Goal: Communication & Community: Answer question/provide support

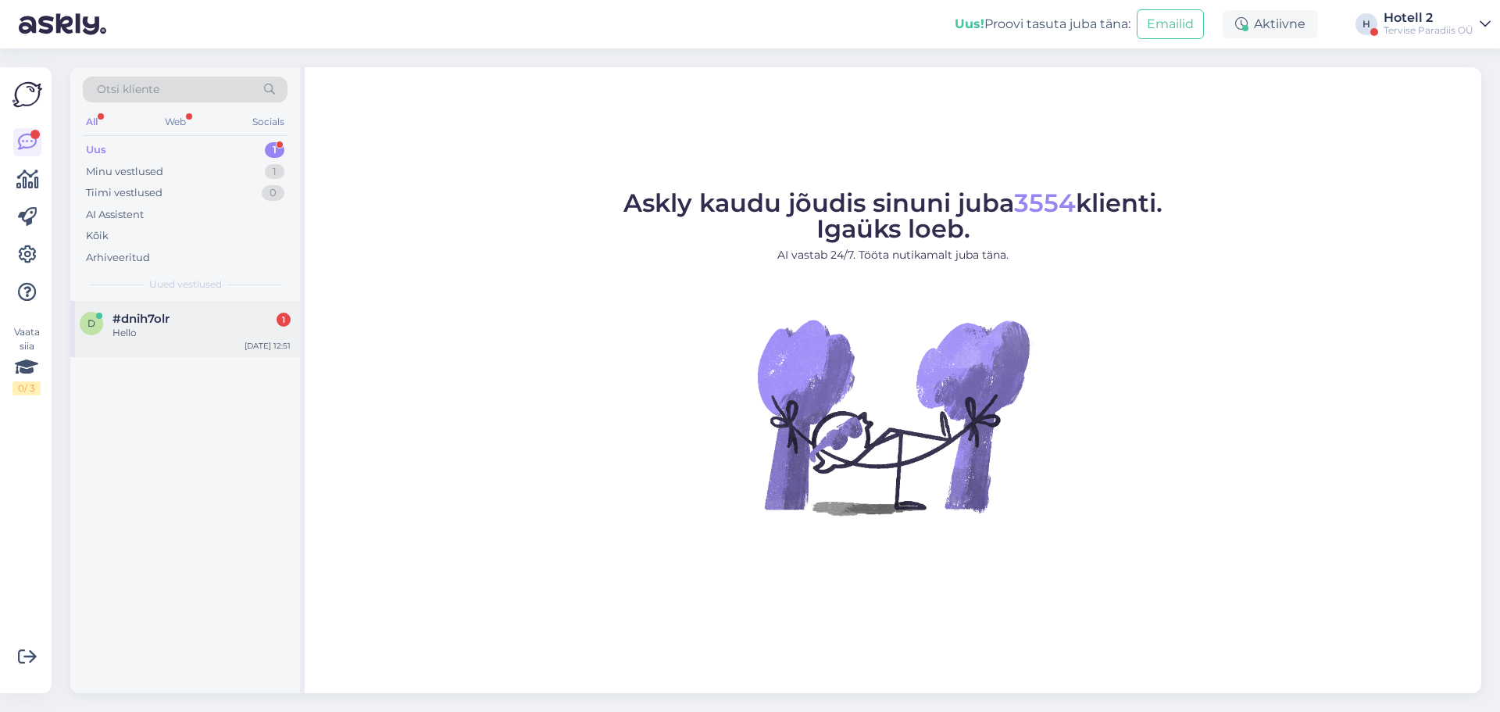
click at [239, 336] on div "Hello" at bounding box center [201, 333] width 178 height 14
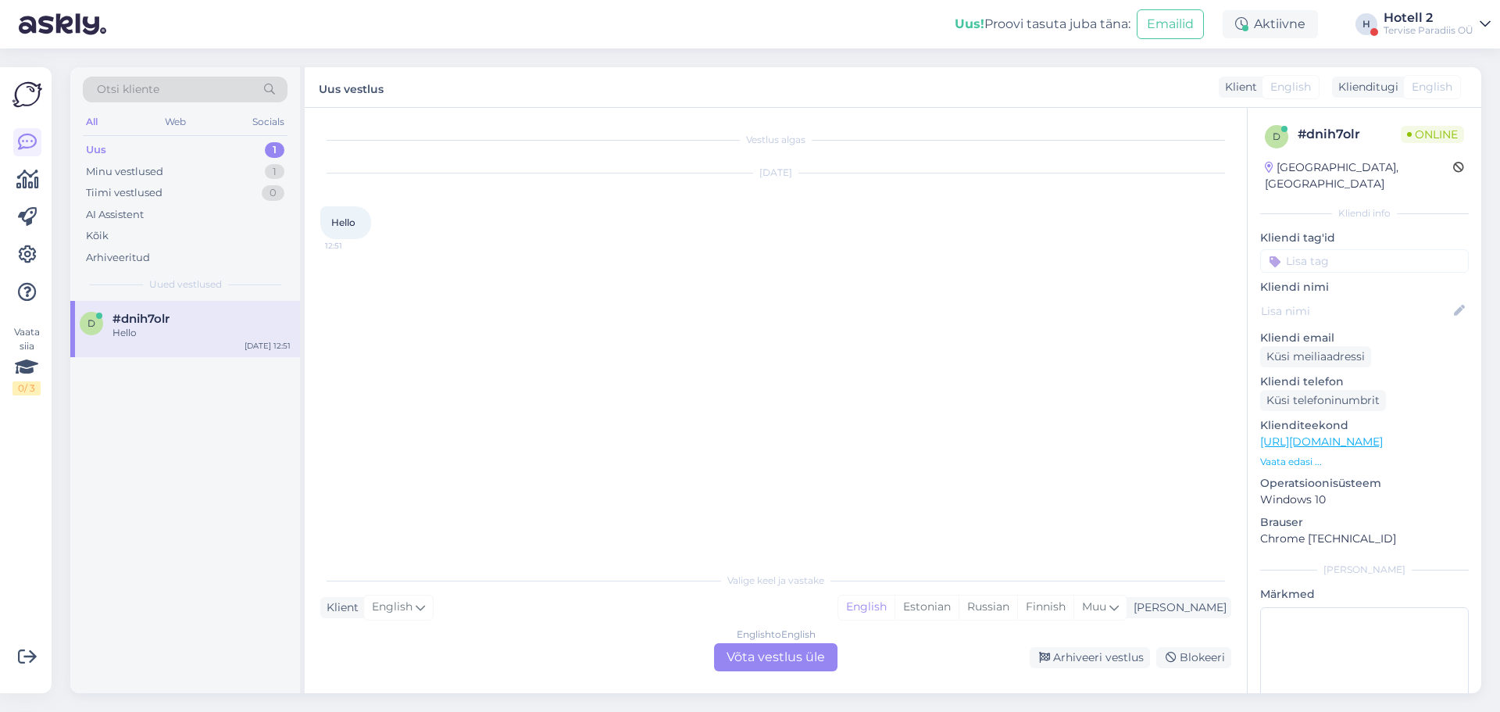
click at [807, 655] on div "English to English Võta vestlus üle" at bounding box center [775, 657] width 123 height 28
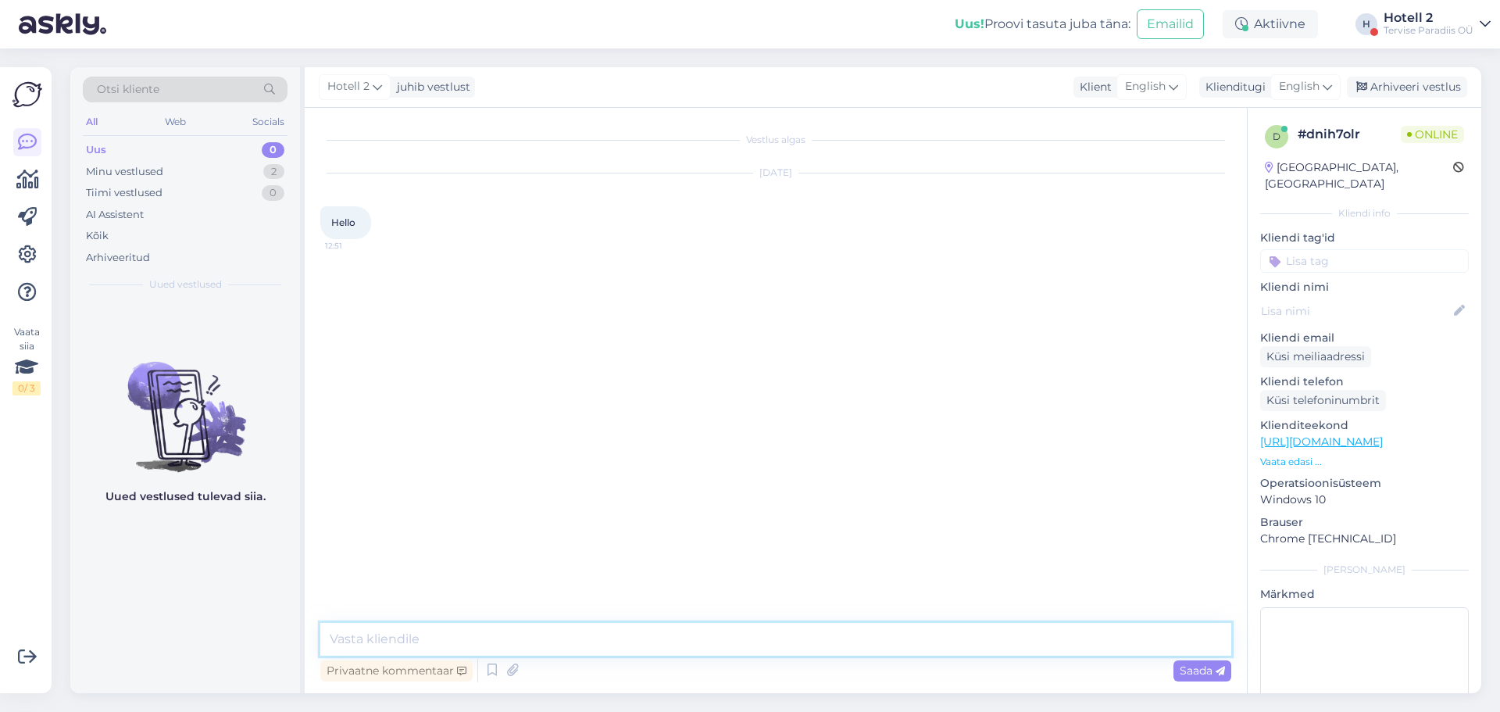
click at [655, 637] on textarea at bounding box center [775, 639] width 911 height 33
type textarea "Hello!"
click at [240, 167] on div "Minu vestlused 2" at bounding box center [185, 172] width 205 height 22
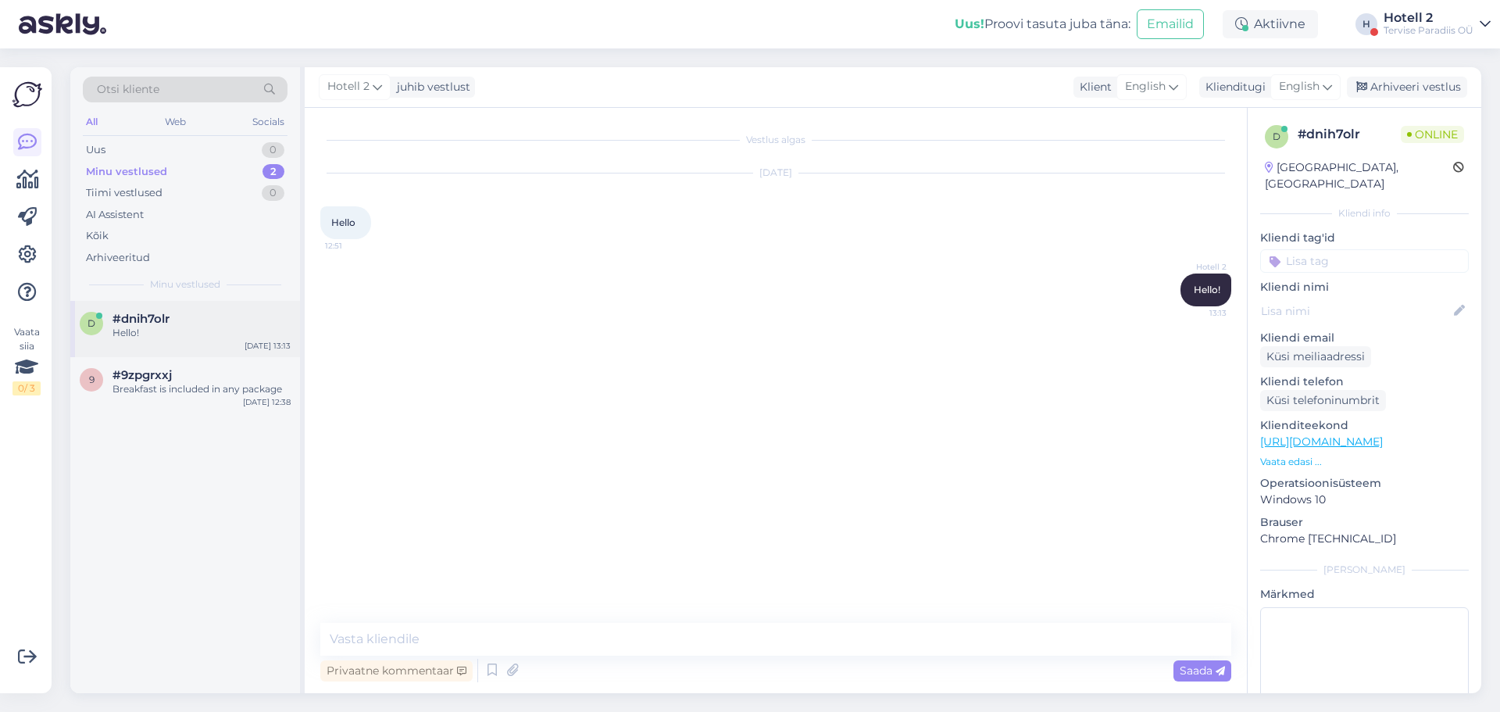
click at [224, 330] on div "Hello!" at bounding box center [201, 333] width 178 height 14
click at [234, 398] on div "9 #9zpgrxxj Breakfast is included in any package [DATE] 12:38" at bounding box center [185, 385] width 230 height 56
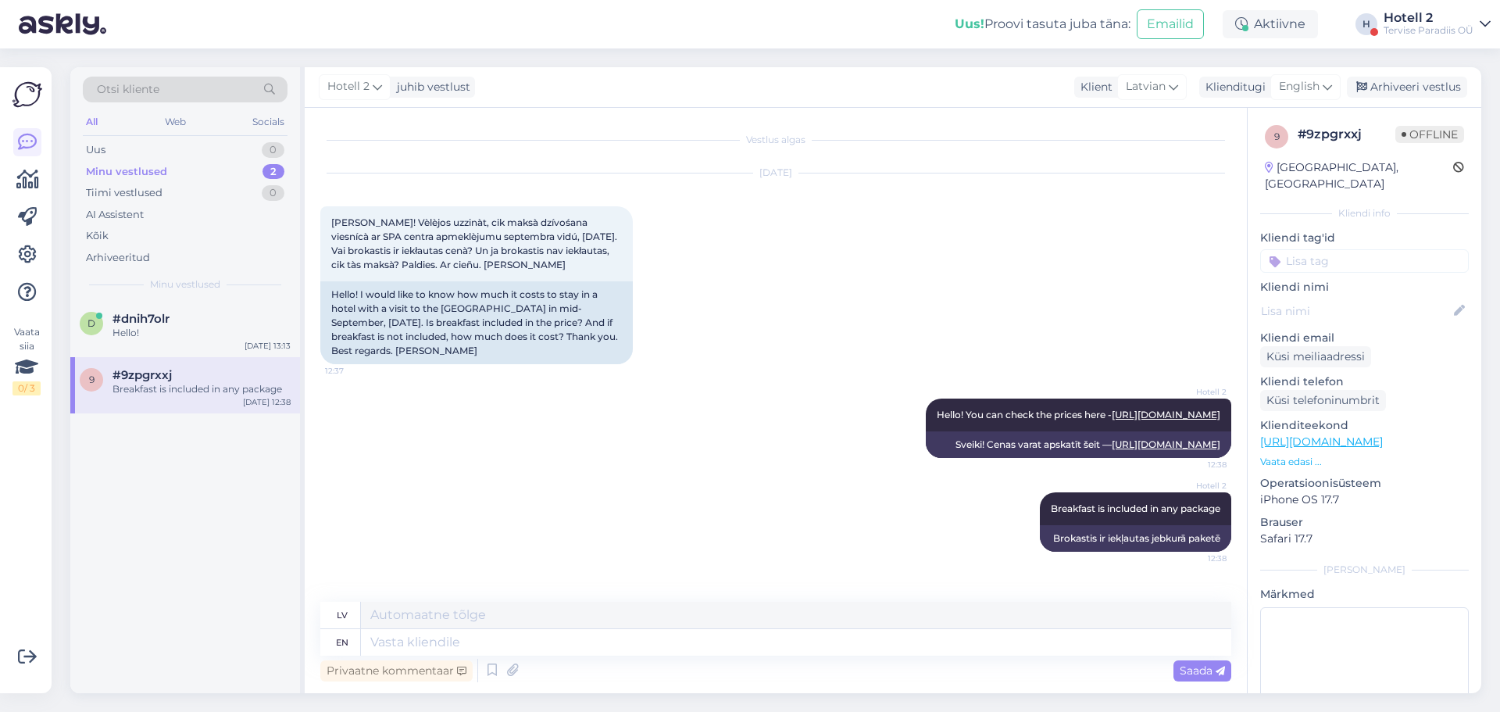
scroll to position [9, 0]
click at [1418, 88] on div "Arhiveeri vestlus" at bounding box center [1407, 87] width 120 height 21
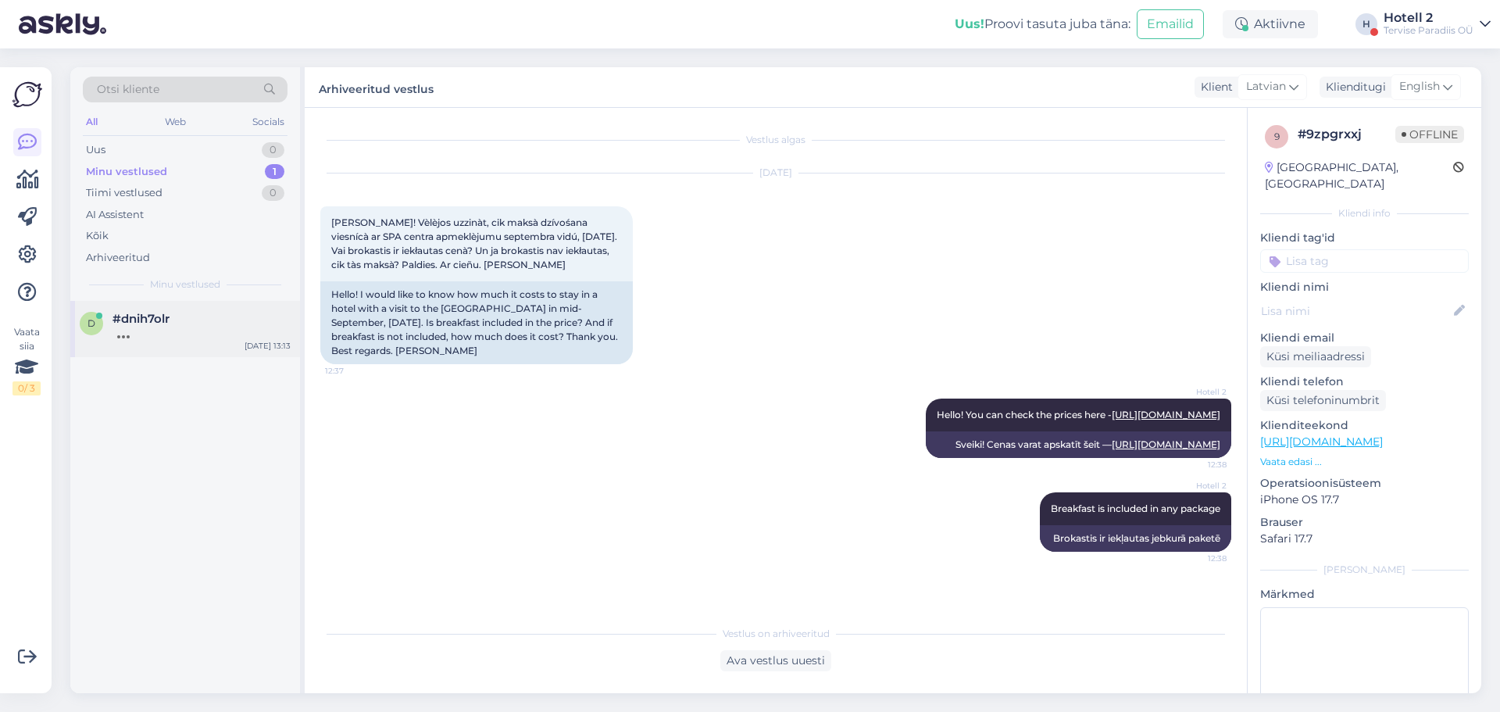
click at [234, 329] on div at bounding box center [201, 333] width 178 height 14
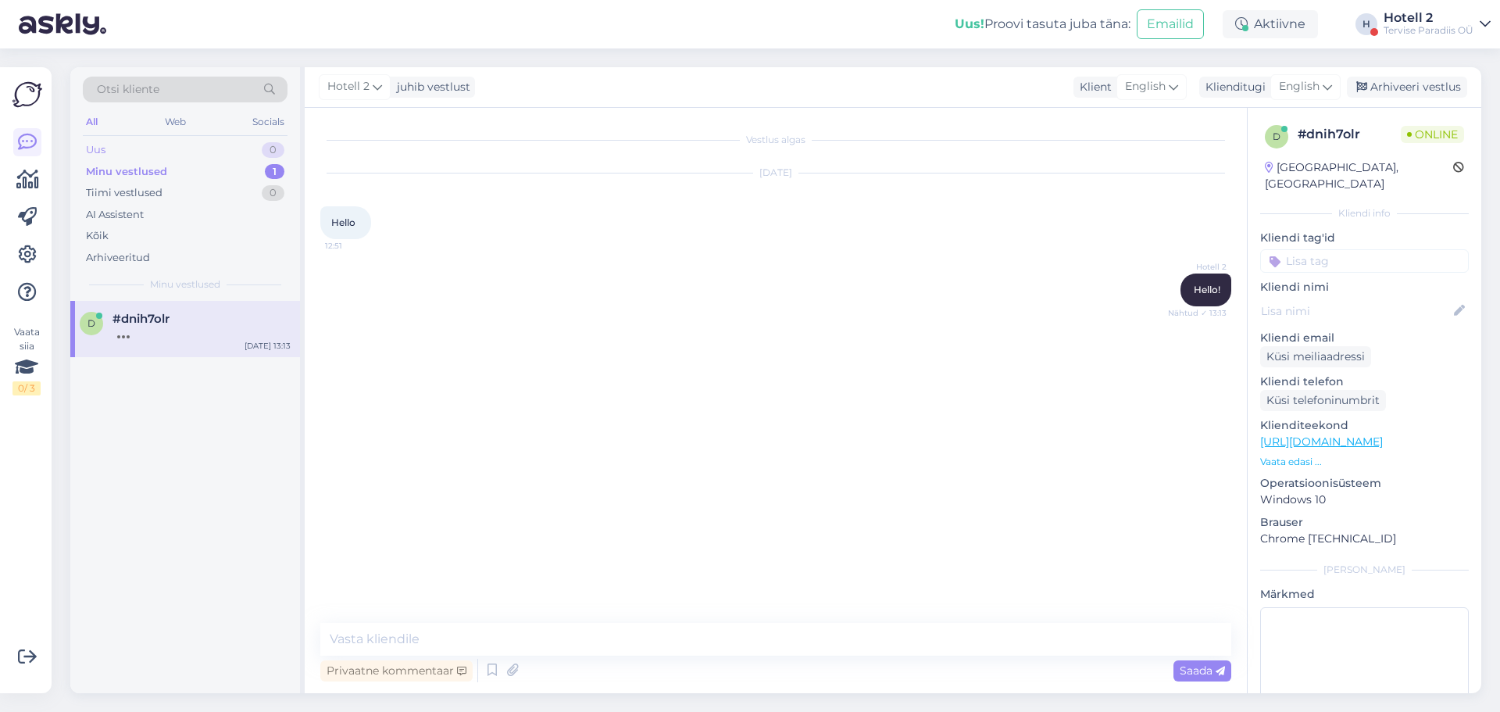
click at [242, 141] on div "Uus 0" at bounding box center [185, 150] width 205 height 22
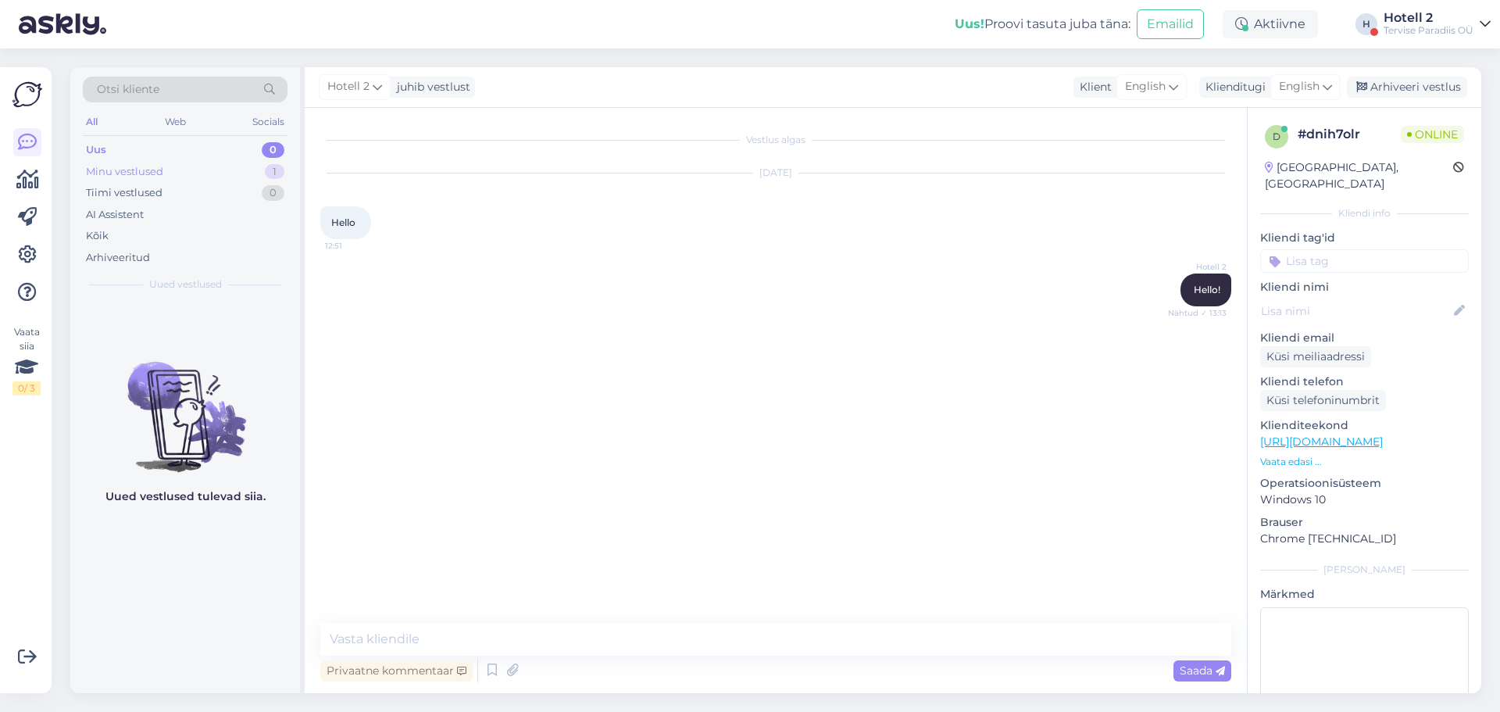
click at [239, 169] on div "Minu vestlused 1" at bounding box center [185, 172] width 205 height 22
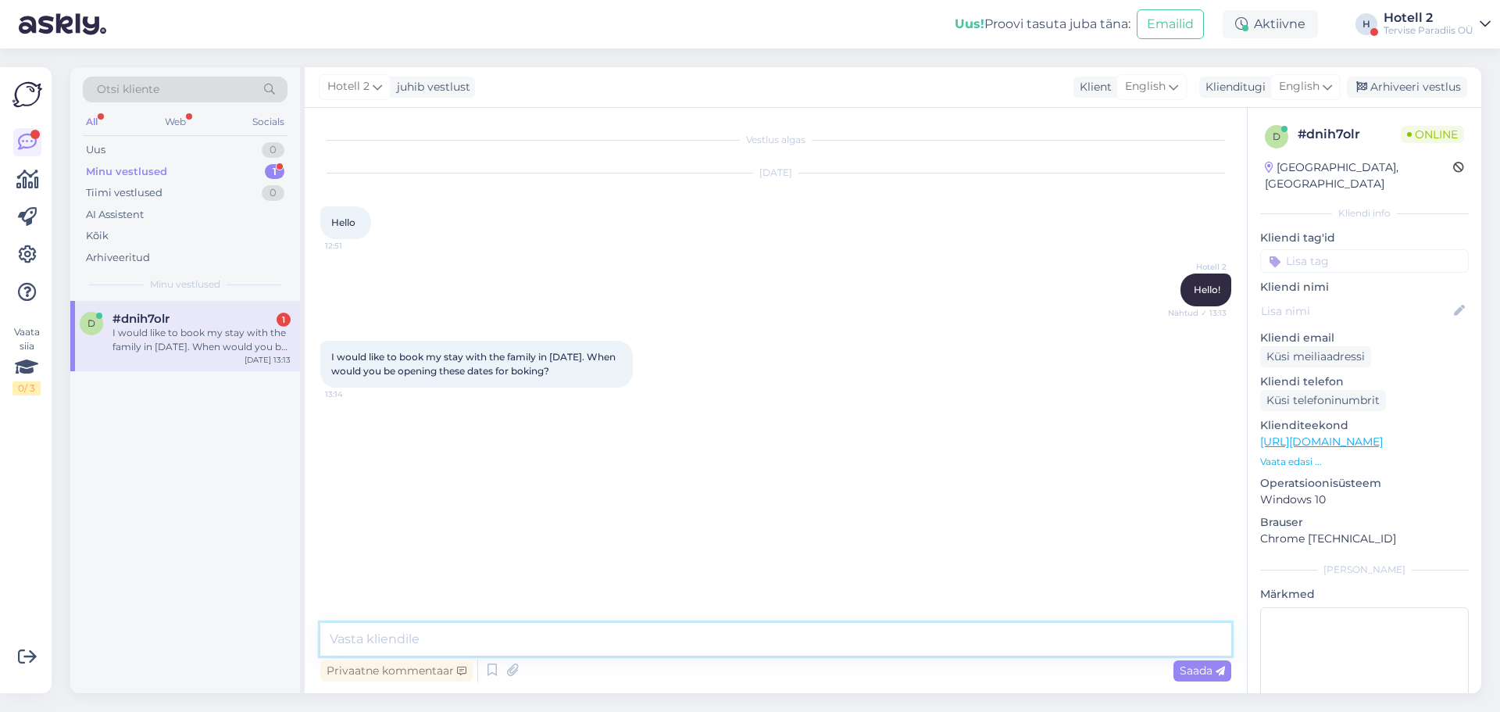
click at [625, 648] on textarea at bounding box center [775, 639] width 911 height 33
drag, startPoint x: 608, startPoint y: 638, endPoint x: 585, endPoint y: 638, distance: 23.4
click at [585, 638] on textarea "We do not have information on the next year yet, but you can always send an ema…" at bounding box center [775, 639] width 911 height 33
type textarea "We do not have information on the next summer yet, but you can always send an e…"
click at [1202, 666] on span "Saada" at bounding box center [1201, 670] width 45 height 14
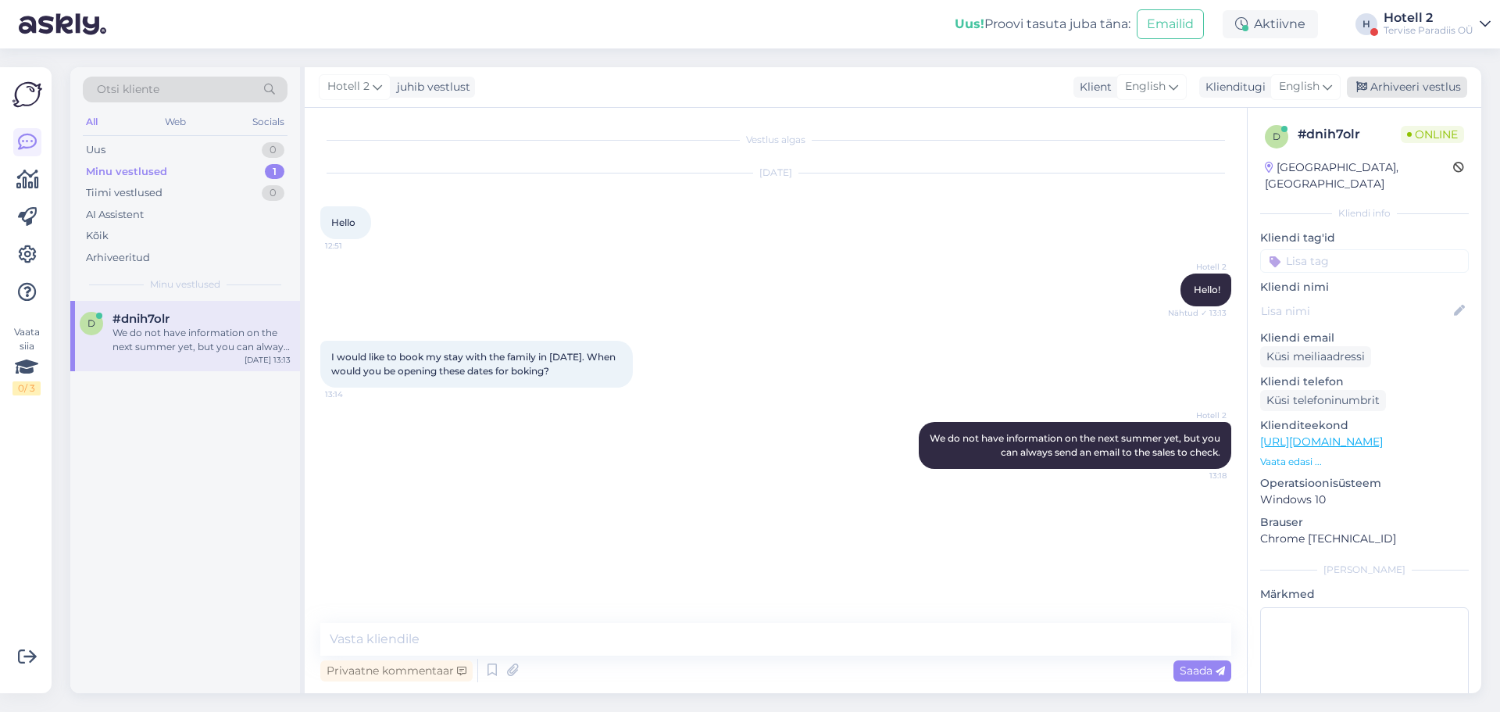
click at [1373, 95] on div "Arhiveeri vestlus" at bounding box center [1407, 87] width 120 height 21
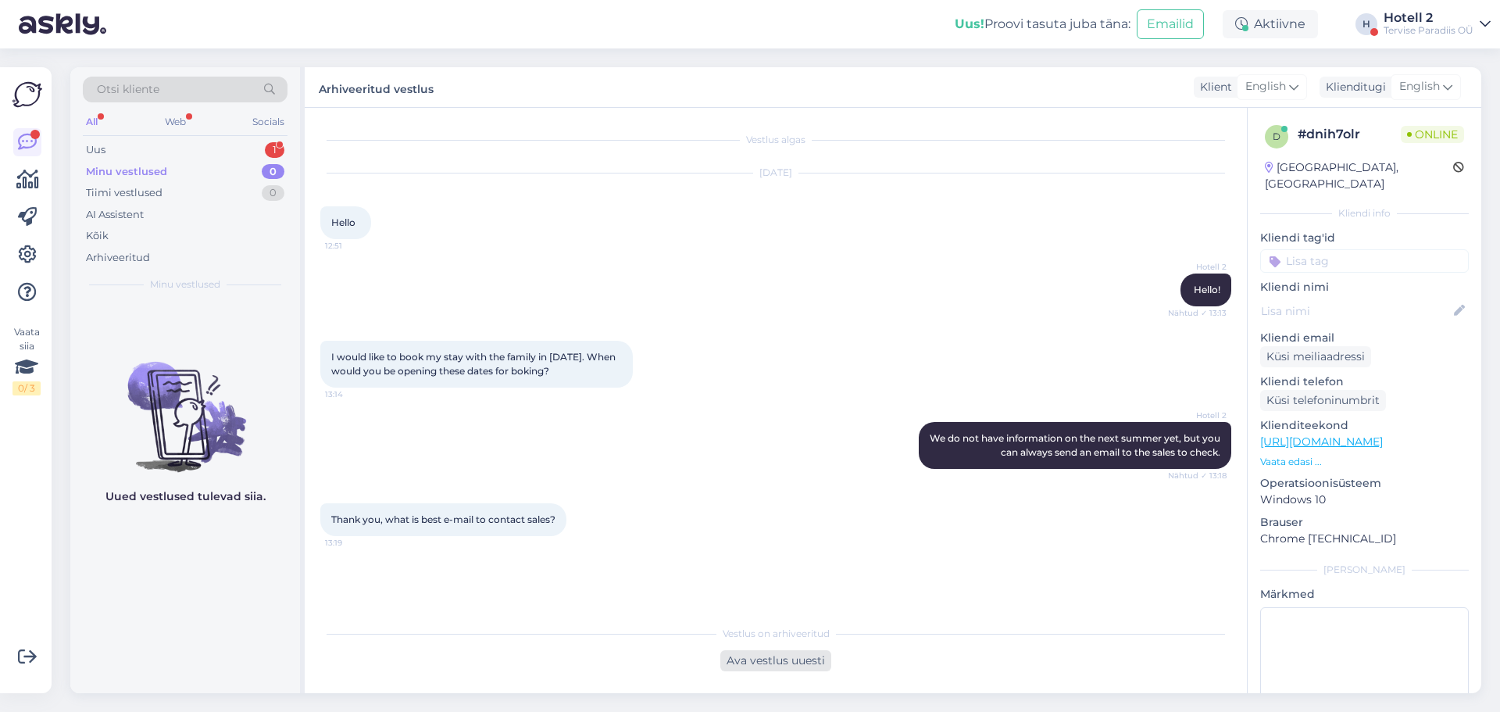
click at [738, 660] on div "Ava vestlus uuesti" at bounding box center [775, 660] width 111 height 21
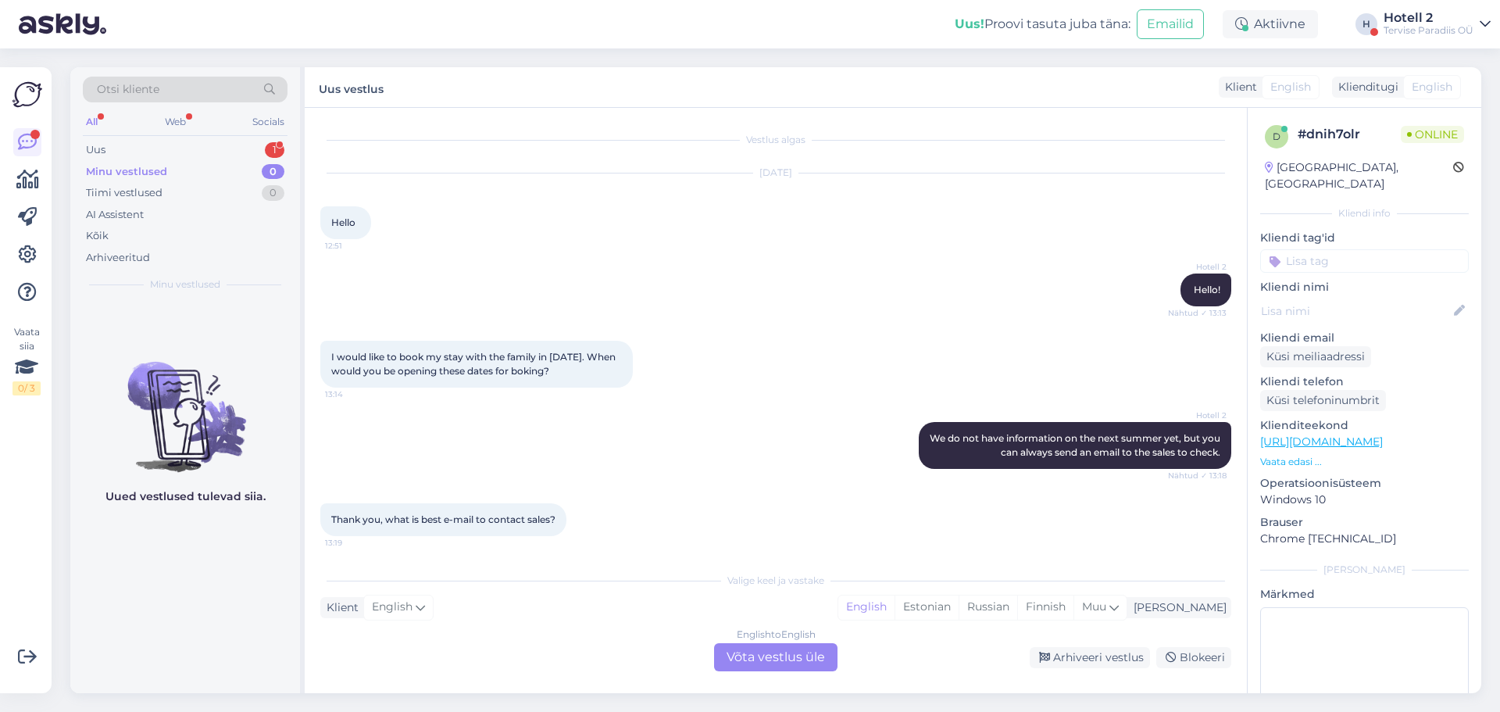
click at [619, 618] on div "Valige [PERSON_NAME] vastake Klient English Mina English Estonian Russian Finni…" at bounding box center [775, 617] width 911 height 107
drag, startPoint x: 560, startPoint y: 641, endPoint x: 554, endPoint y: 610, distance: 31.9
click at [559, 641] on div "Valige [PERSON_NAME] vastake Klient English Mina English Estonian Russian Finni…" at bounding box center [775, 617] width 911 height 107
click at [546, 570] on div "Valige [PERSON_NAME] vastake Klient English Mina English Estonian Russian Finni…" at bounding box center [775, 617] width 911 height 107
click at [776, 648] on div "English to English Võta vestlus üle" at bounding box center [775, 657] width 123 height 28
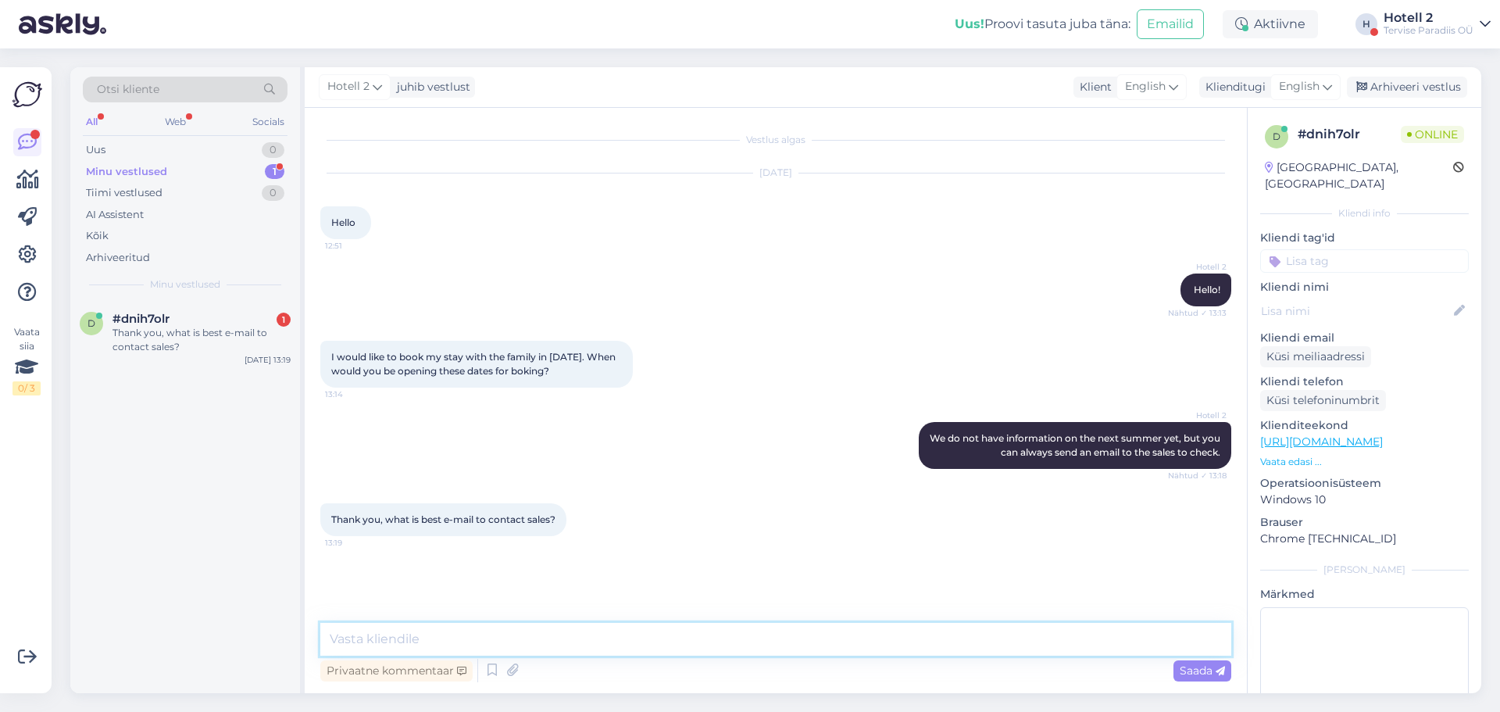
click at [693, 631] on textarea at bounding box center [775, 639] width 911 height 33
type textarea "[EMAIL_ADDRESS][DOMAIN_NAME]"
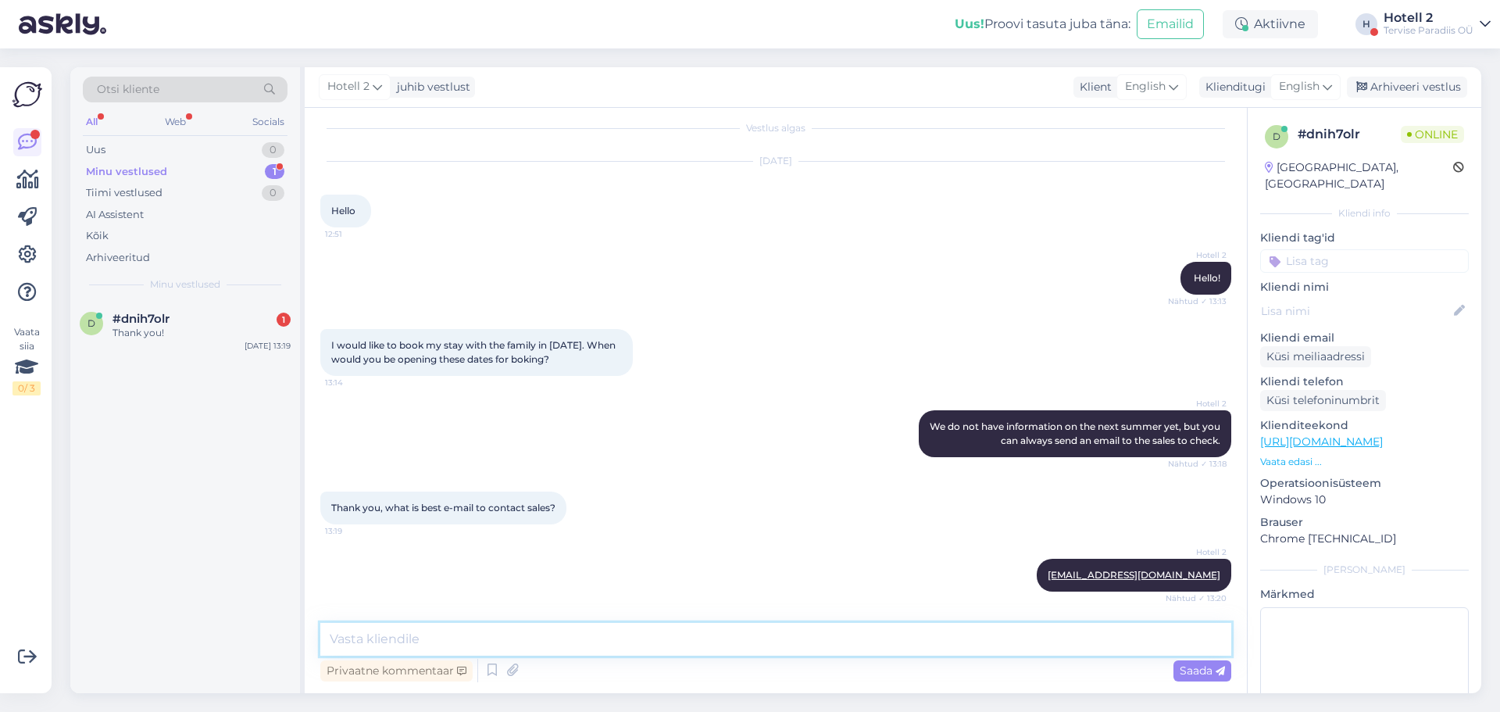
scroll to position [79, 0]
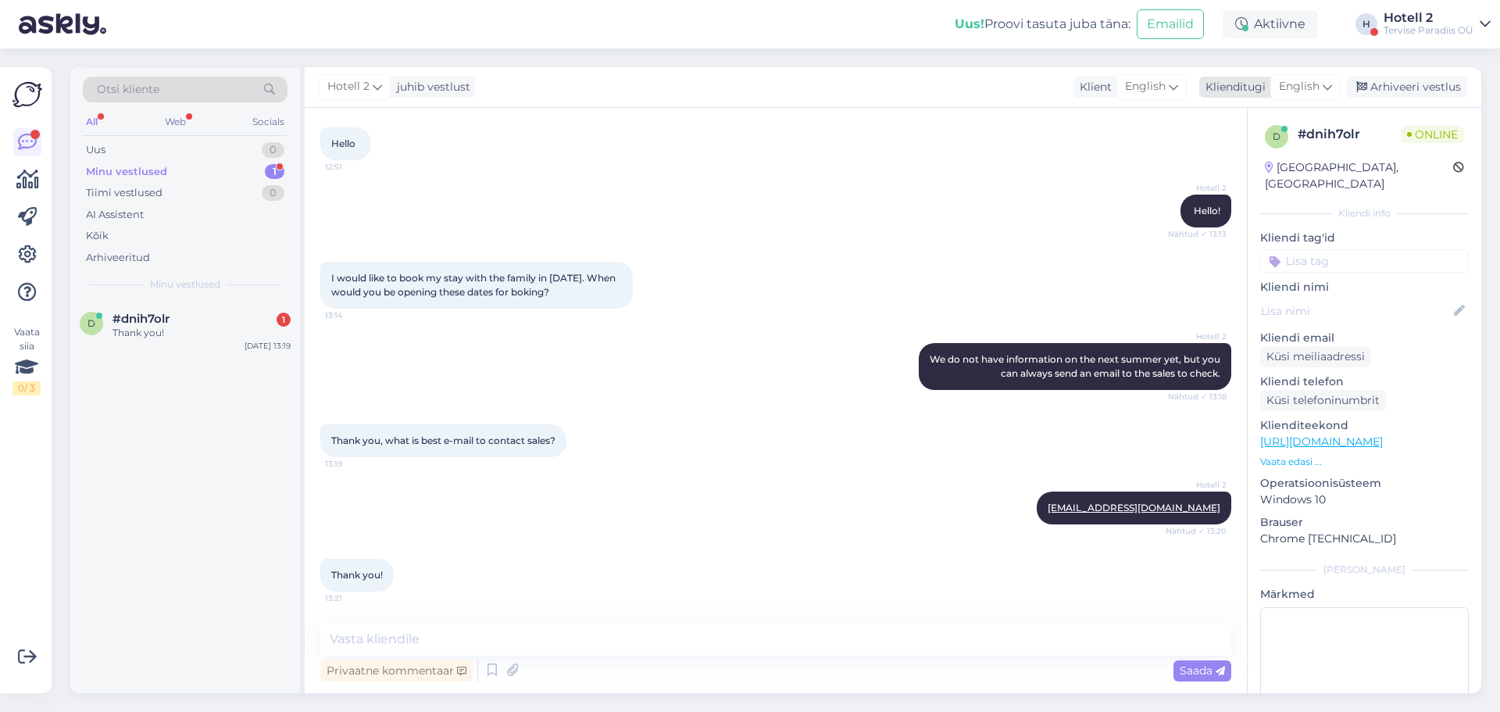
click at [1393, 90] on div "Arhiveeri vestlus" at bounding box center [1407, 87] width 120 height 21
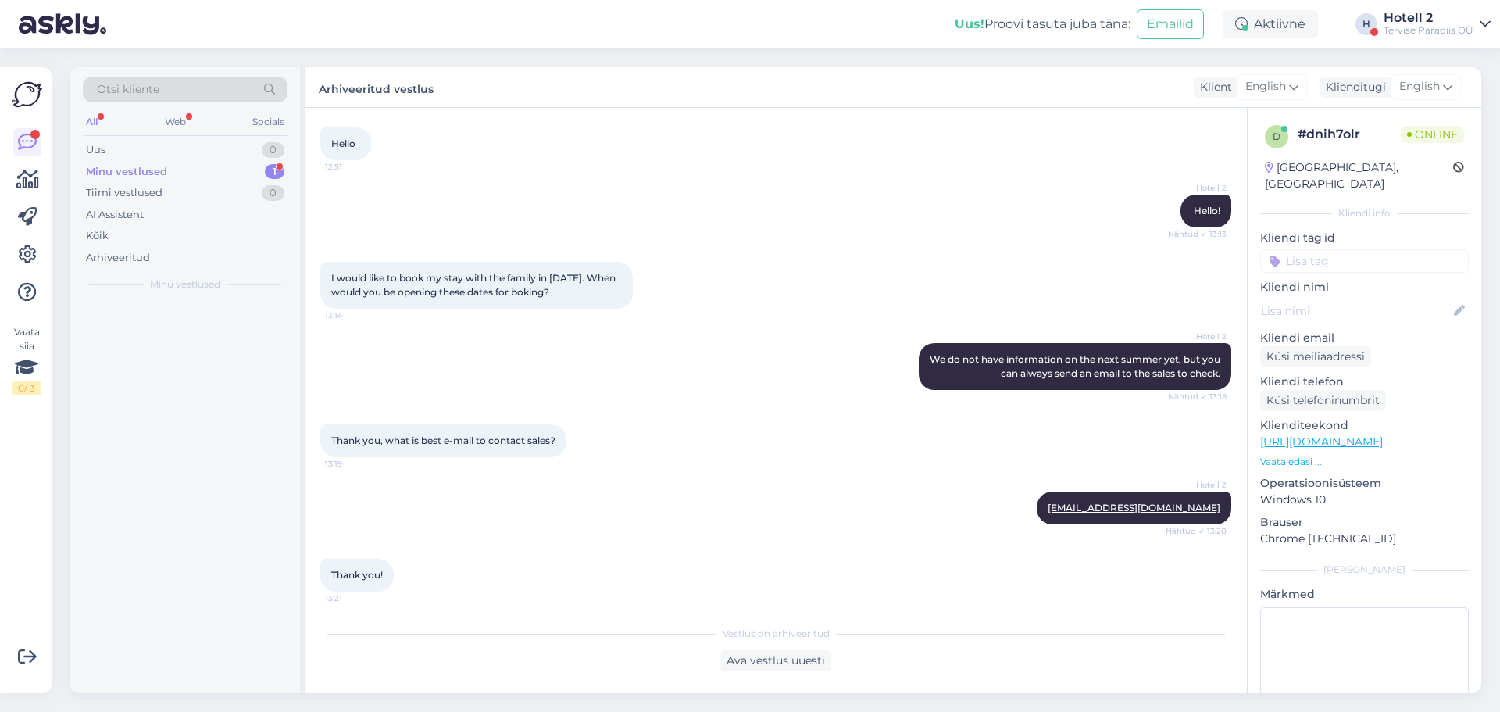
scroll to position [84, 0]
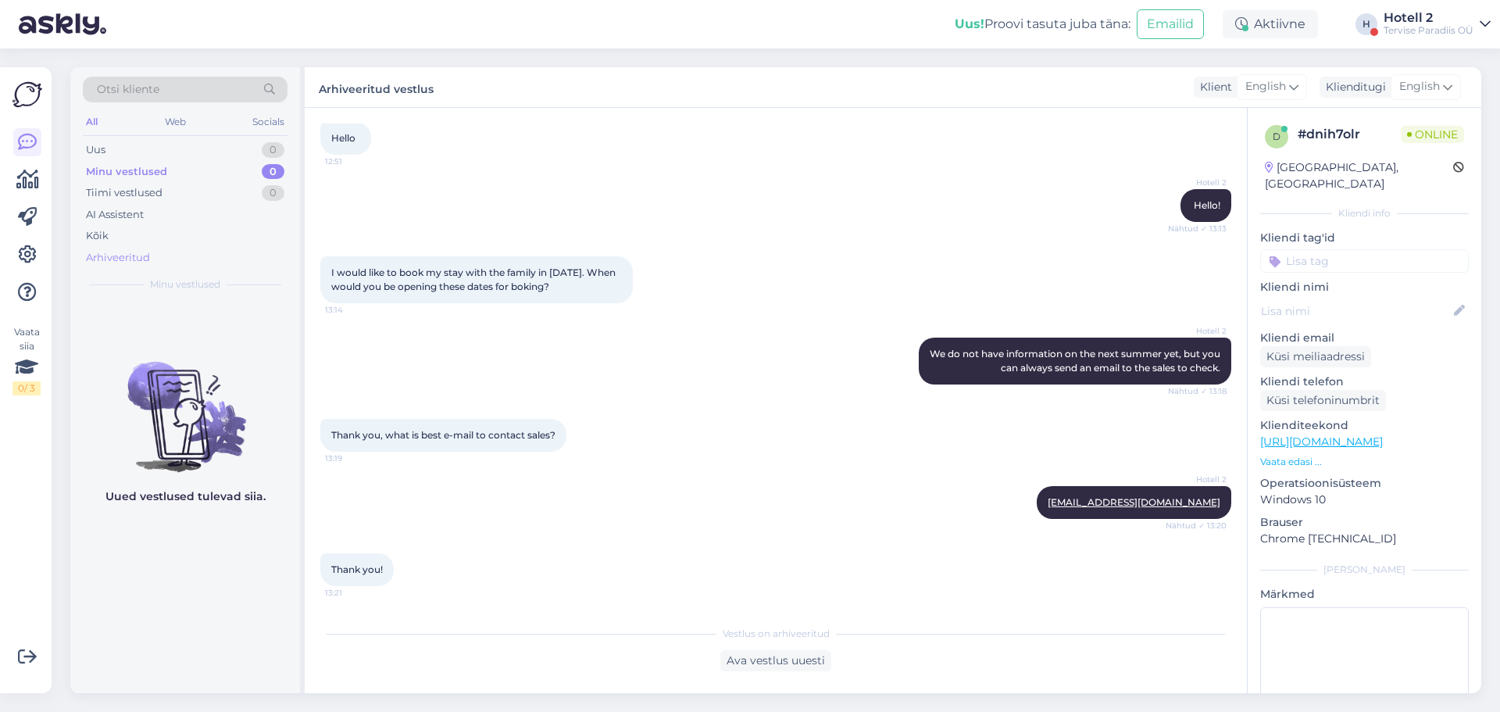
click at [237, 263] on div "Arhiveeritud" at bounding box center [185, 258] width 205 height 22
